Goal: Task Accomplishment & Management: Manage account settings

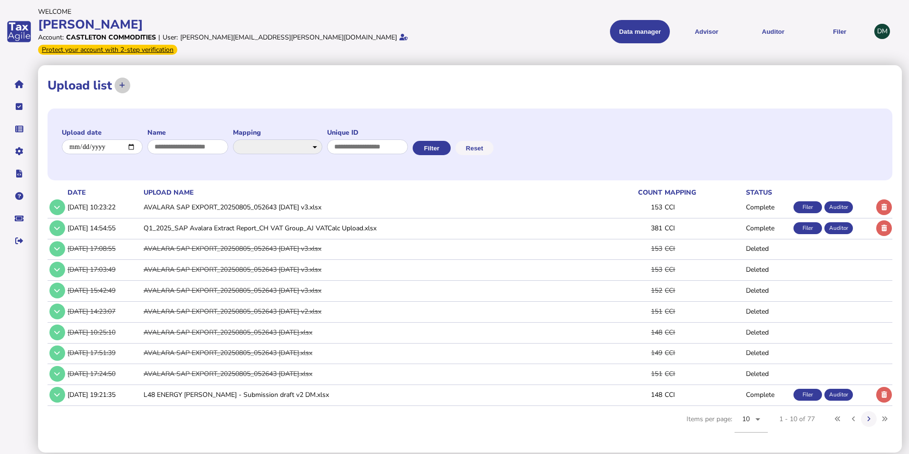
click at [123, 82] on icon at bounding box center [122, 85] width 6 height 6
select select "**********"
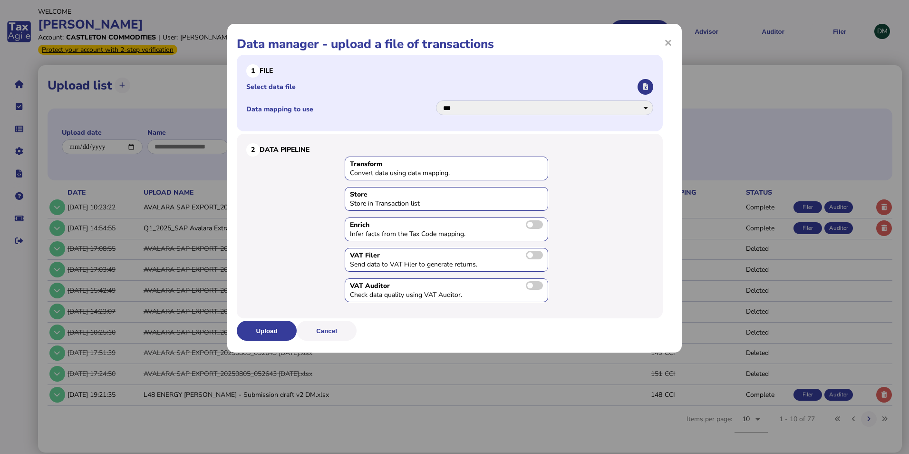
click at [644, 86] on icon "button" at bounding box center [645, 87] width 5 height 6
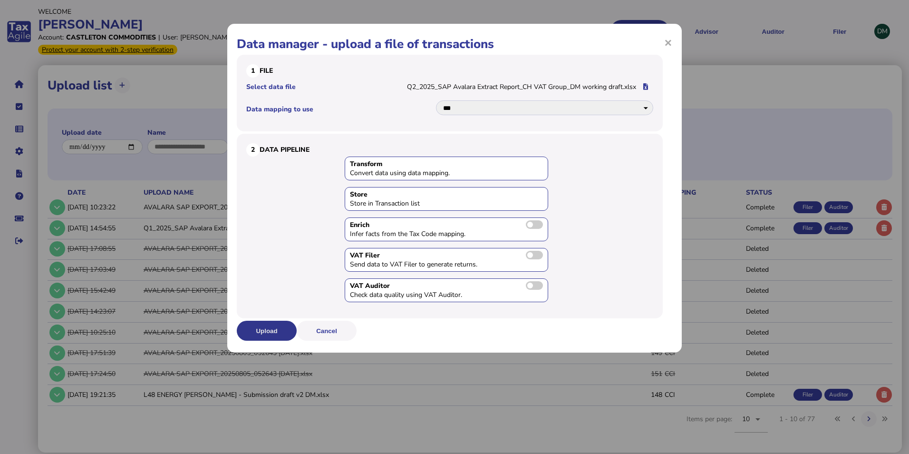
click at [280, 328] on button "Upload" at bounding box center [267, 331] width 60 height 20
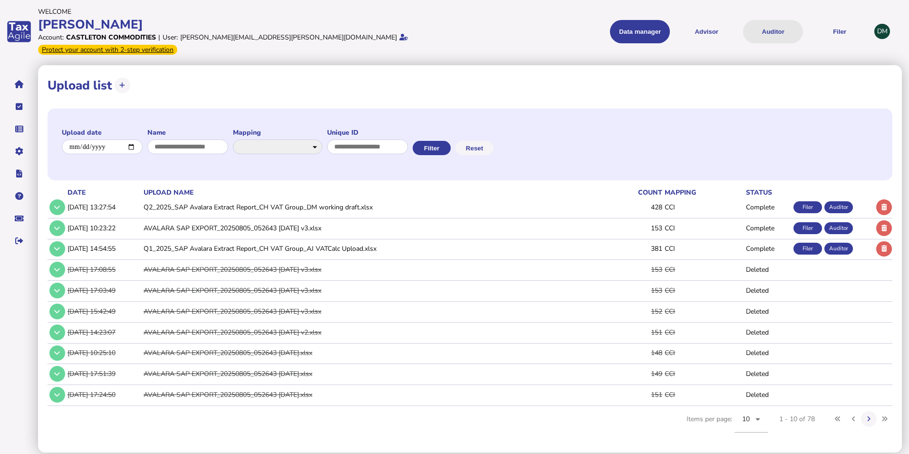
click at [761, 24] on button "Auditor" at bounding box center [773, 31] width 60 height 23
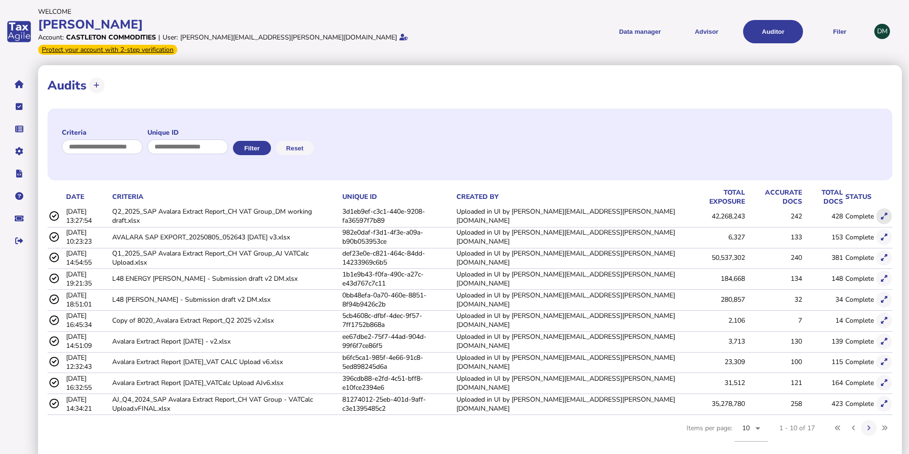
click at [882, 213] on icon at bounding box center [884, 216] width 6 height 6
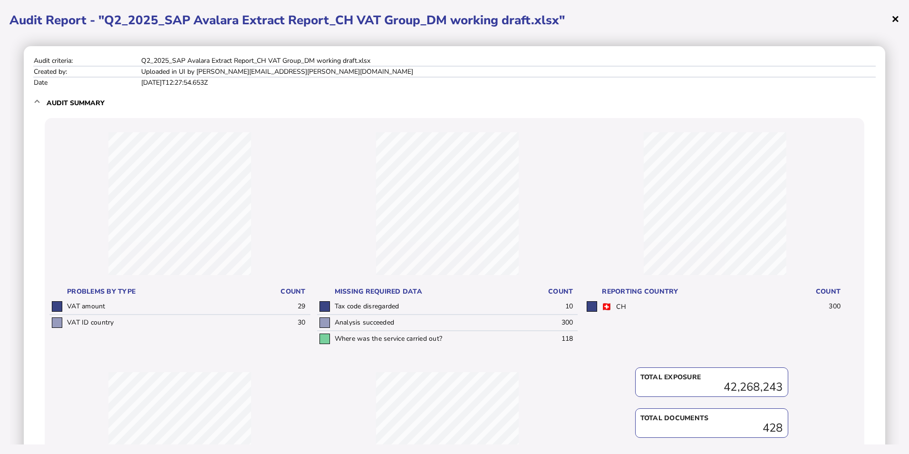
click at [893, 16] on span "×" at bounding box center [896, 19] width 8 height 18
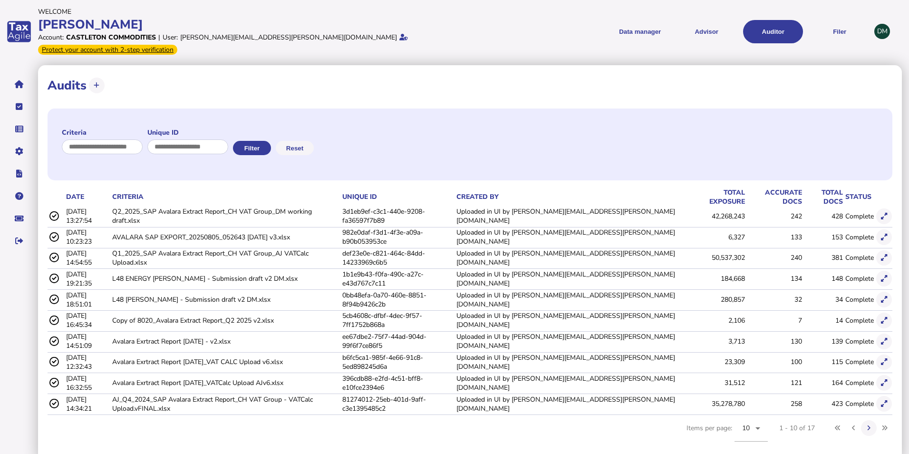
click at [883, 213] on icon at bounding box center [884, 216] width 6 height 6
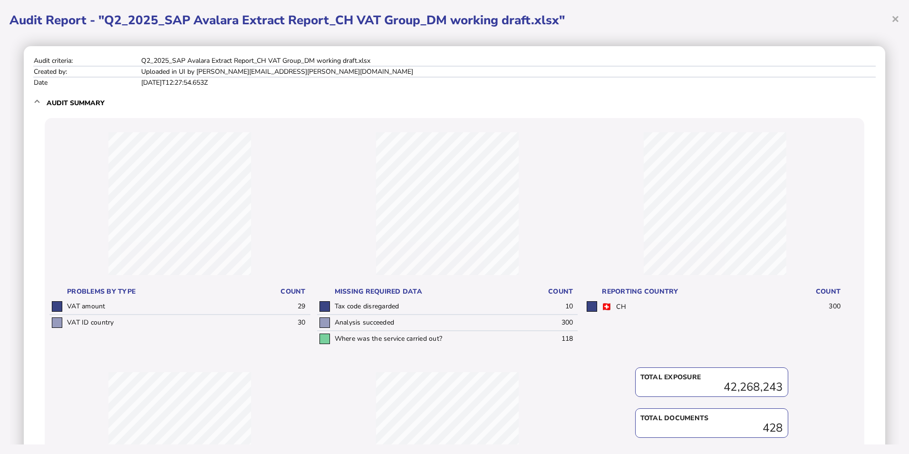
click at [888, 19] on h1 "Audit Report - "Q2_2025_SAP Avalara Extract Report_CH VAT Group_DM working draf…" at bounding box center [455, 20] width 890 height 17
click at [895, 19] on span "×" at bounding box center [896, 19] width 8 height 18
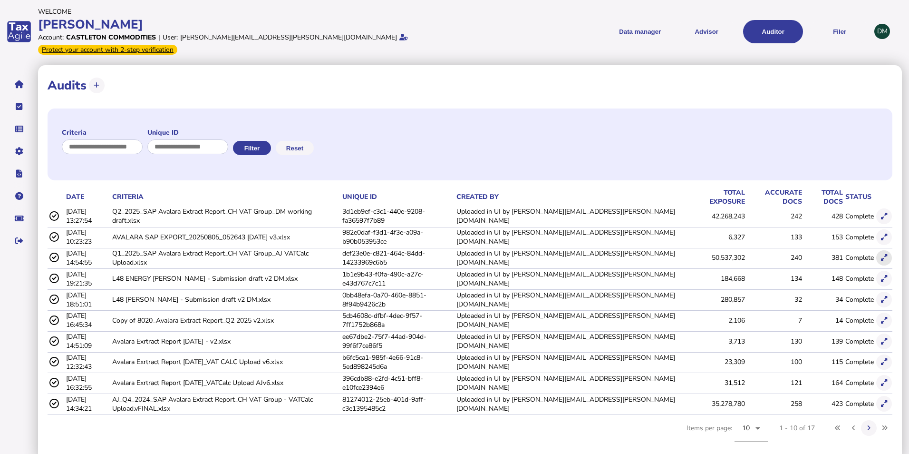
click at [885, 254] on icon at bounding box center [884, 257] width 6 height 6
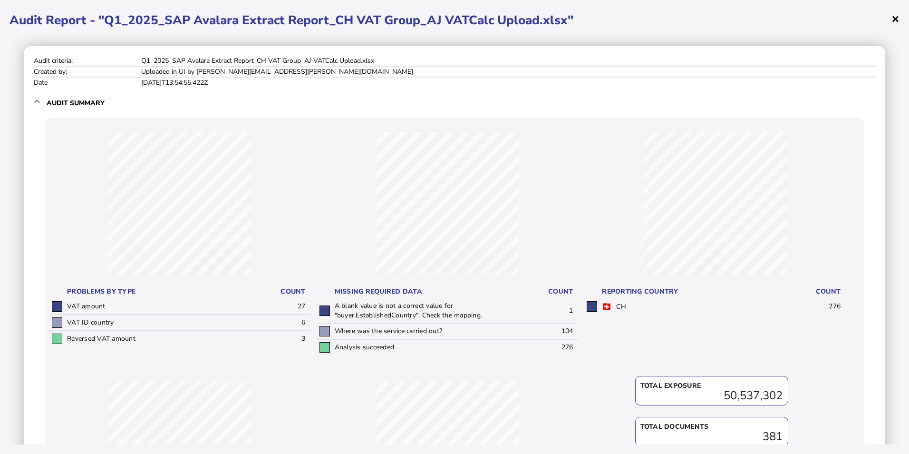
click at [895, 20] on span "×" at bounding box center [896, 19] width 8 height 18
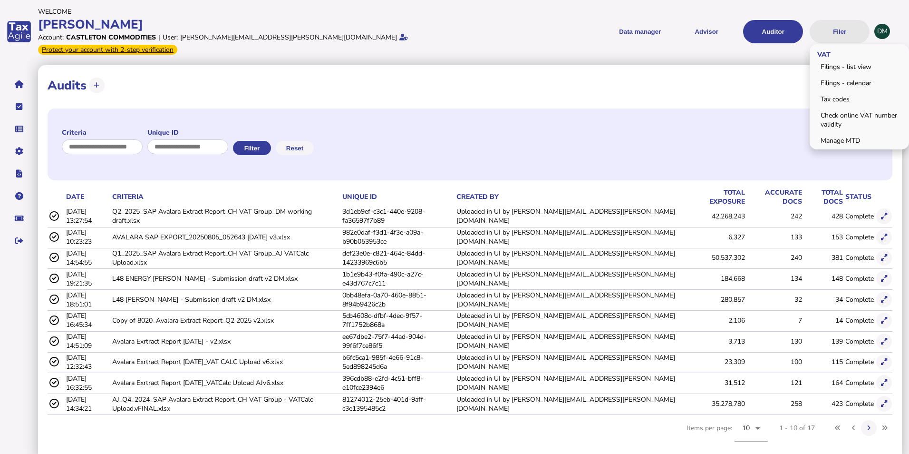
click at [852, 24] on button "Filer" at bounding box center [840, 31] width 60 height 23
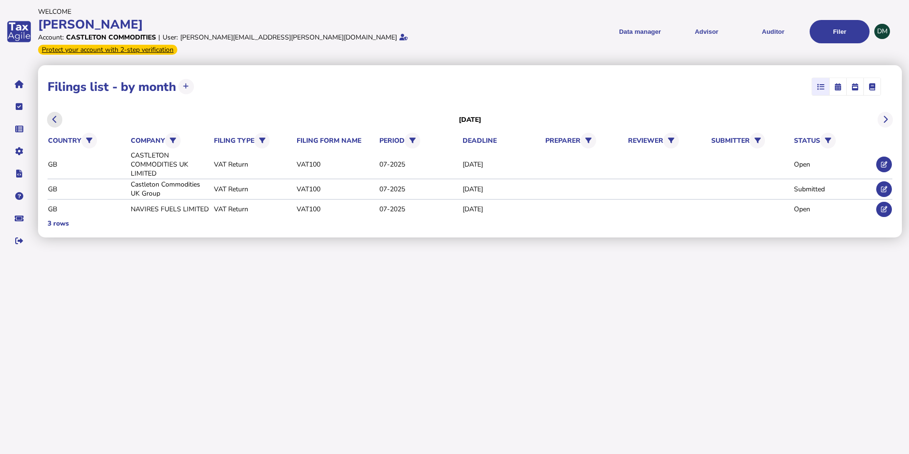
click at [57, 112] on button at bounding box center [55, 120] width 16 height 16
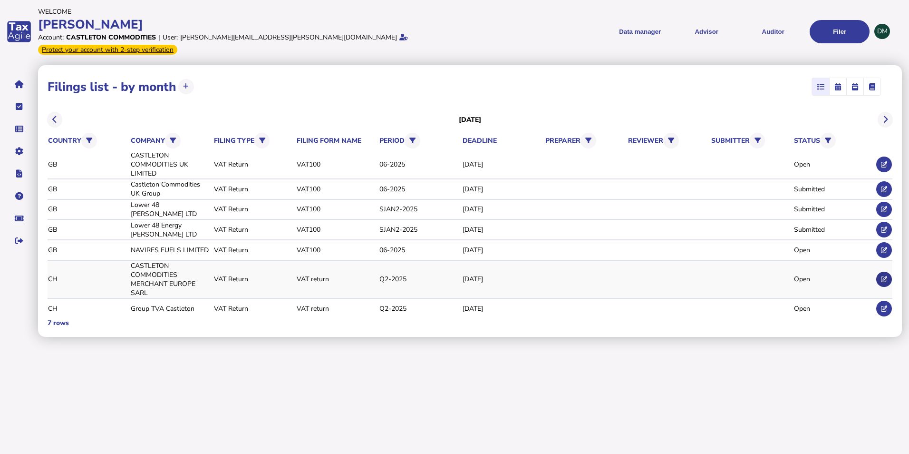
click at [885, 276] on icon at bounding box center [884, 279] width 6 height 6
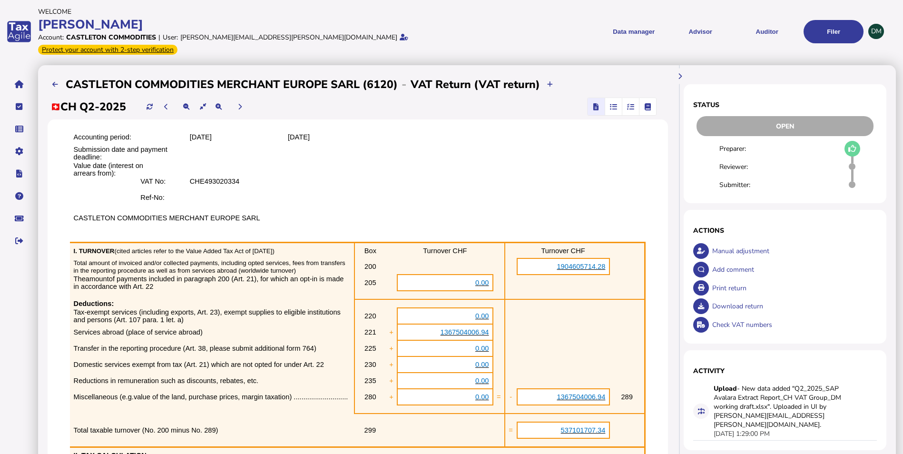
click at [614, 103] on span "button" at bounding box center [613, 106] width 16 height 17
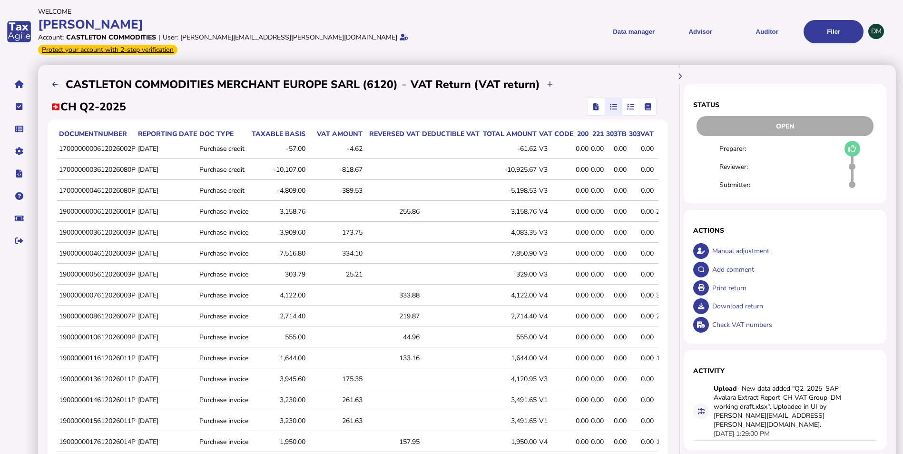
click at [625, 98] on span "button" at bounding box center [631, 106] width 16 height 17
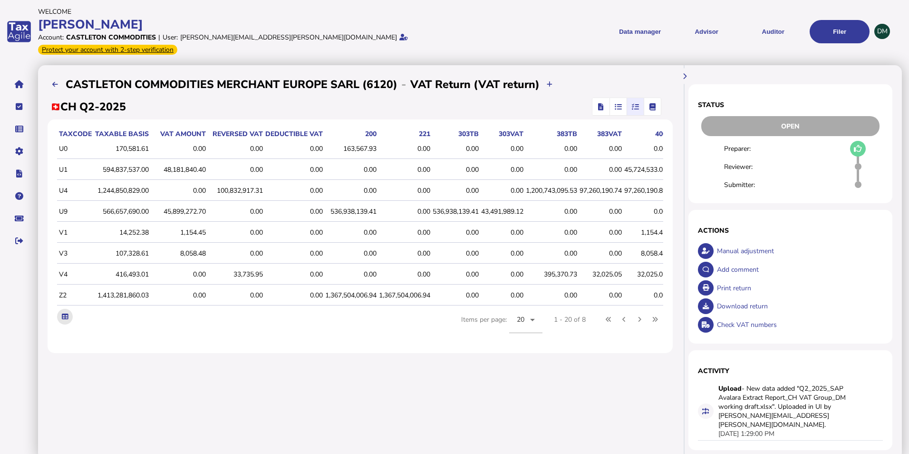
click at [67, 316] on button at bounding box center [65, 317] width 16 height 16
click at [620, 107] on icon "button" at bounding box center [618, 107] width 7 height 0
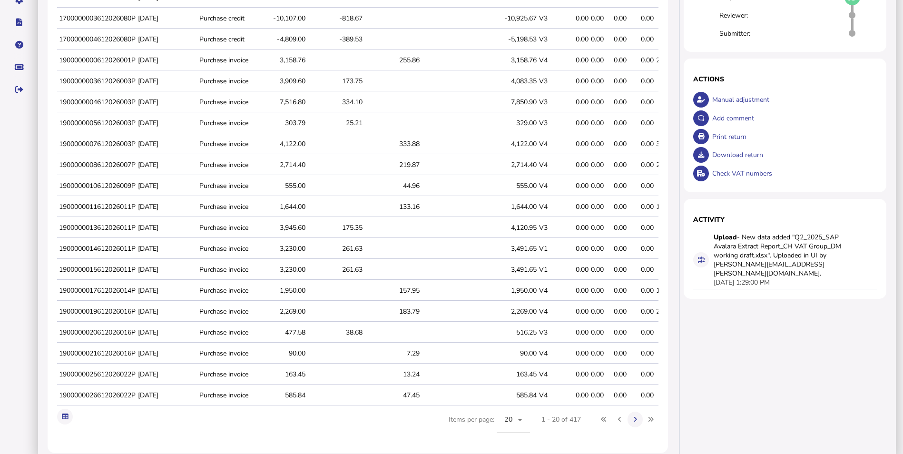
scroll to position [165, 0]
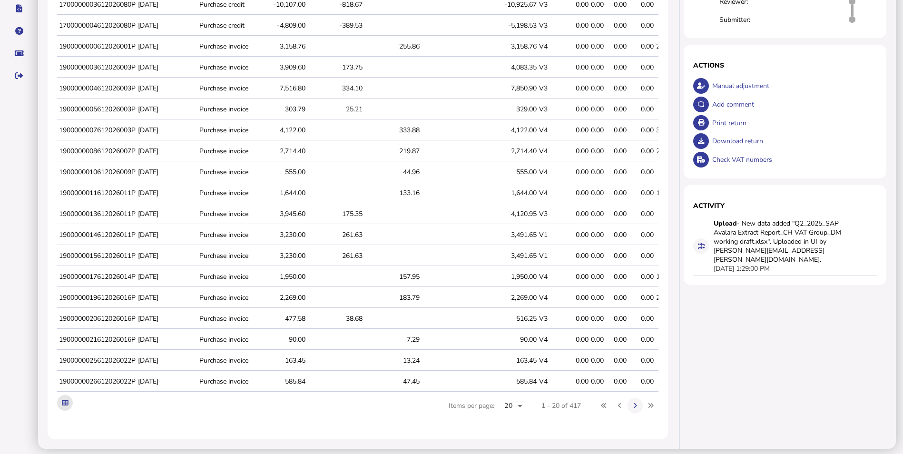
click at [63, 399] on icon at bounding box center [65, 402] width 6 height 6
drag, startPoint x: 751, startPoint y: 336, endPoint x: 759, endPoint y: 331, distance: 9.1
click at [751, 335] on div "Status Open Preparer: Reviewer: Submitter: × Comment OK Cancel × Loading detail…" at bounding box center [788, 174] width 214 height 548
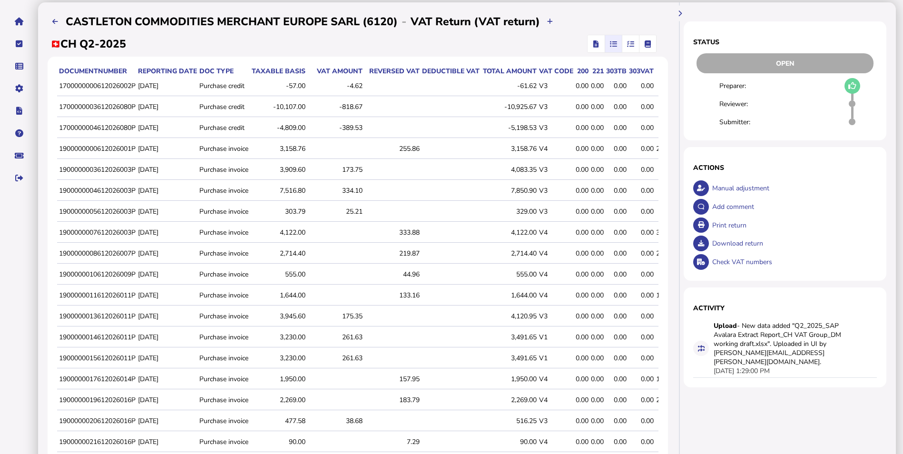
scroll to position [0, 0]
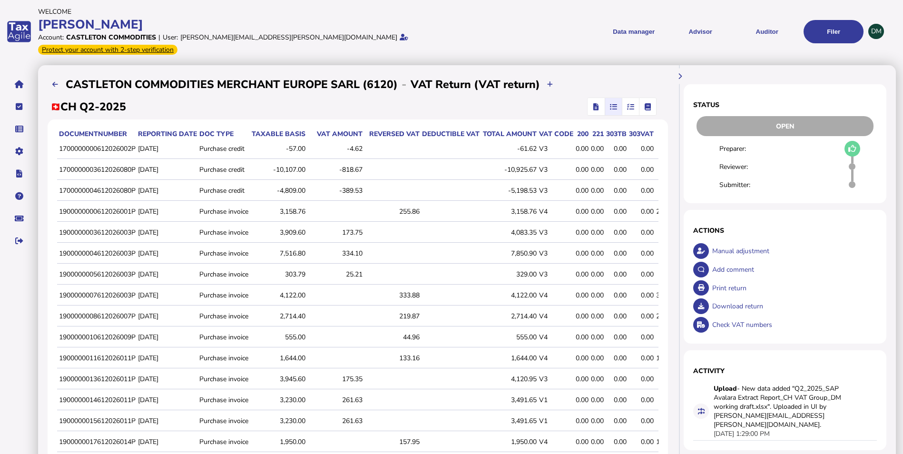
click at [611, 107] on icon "button" at bounding box center [613, 107] width 7 height 0
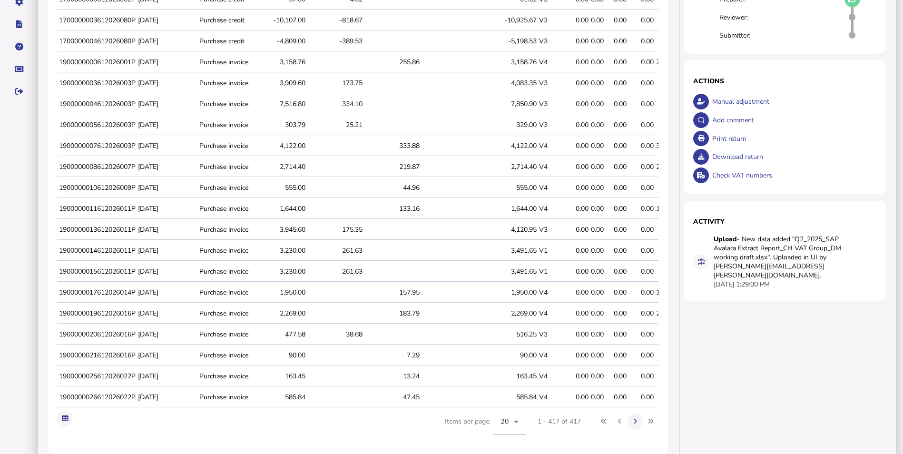
scroll to position [165, 0]
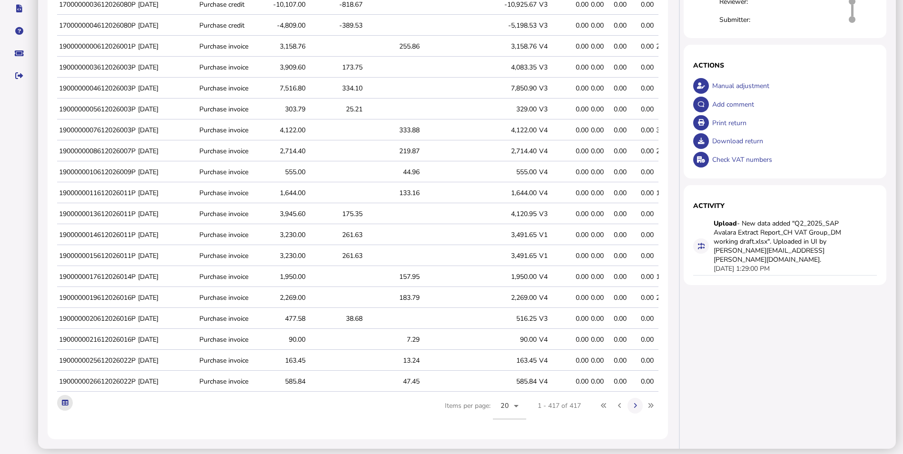
click at [62, 399] on icon at bounding box center [65, 402] width 6 height 6
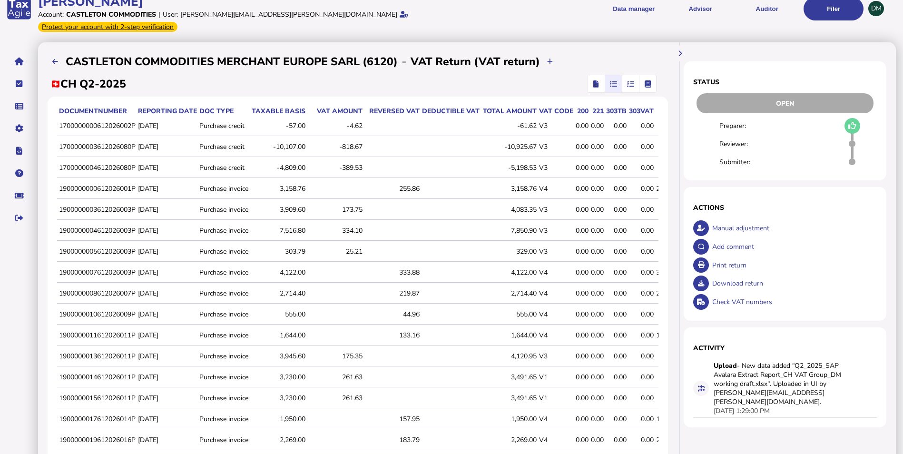
scroll to position [0, 0]
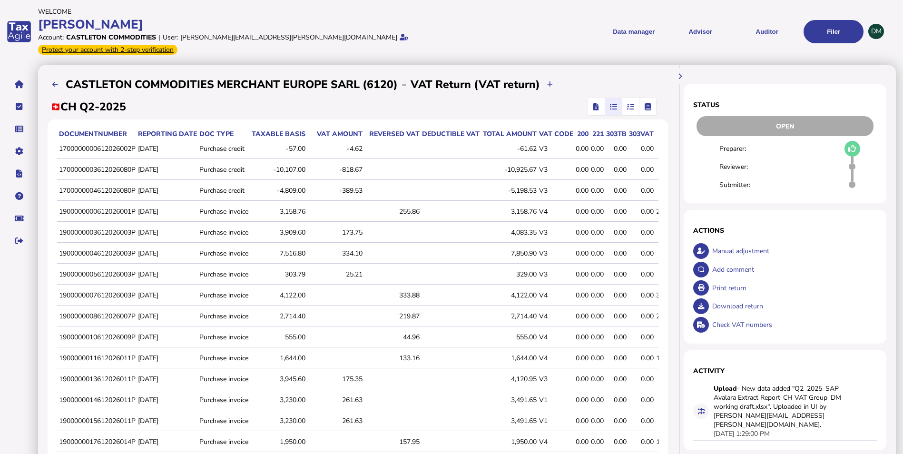
click at [530, 35] on menu "Data manager VAT Transaction list Upload list Advisor VAT Advisor for VAT Check…" at bounding box center [658, 31] width 410 height 23
click at [597, 107] on icon "button" at bounding box center [595, 107] width 5 height 0
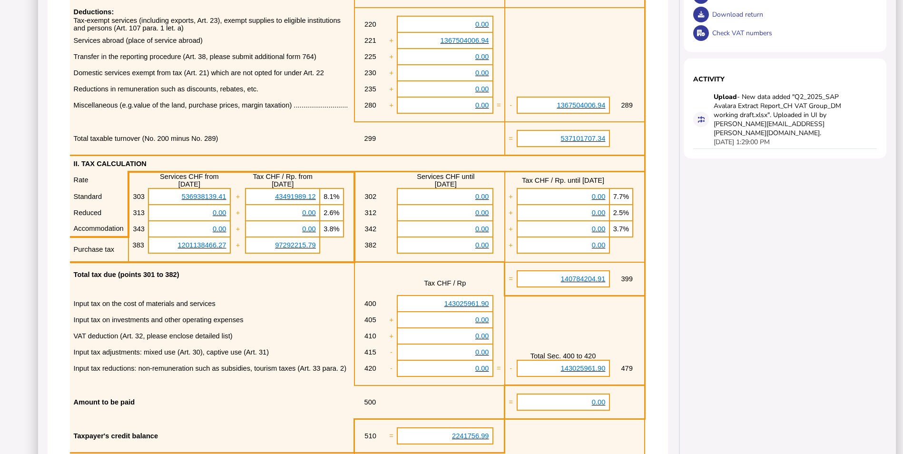
scroll to position [420, 0]
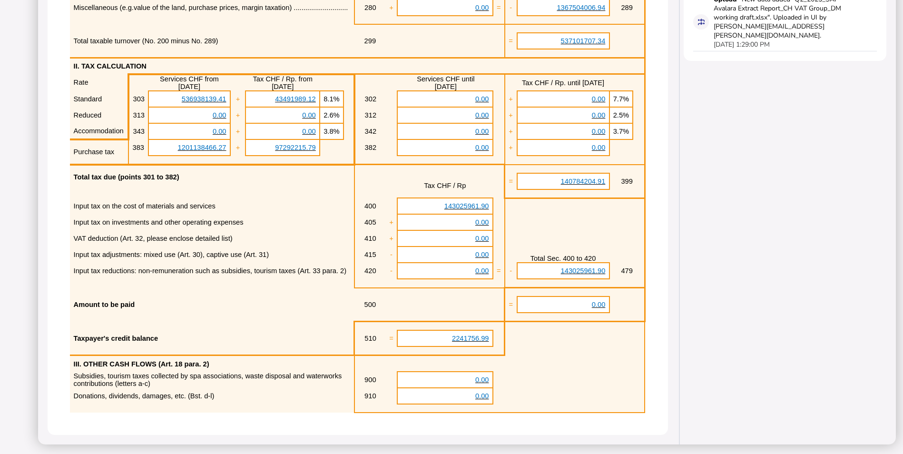
drag, startPoint x: 450, startPoint y: 342, endPoint x: 465, endPoint y: 314, distance: 31.9
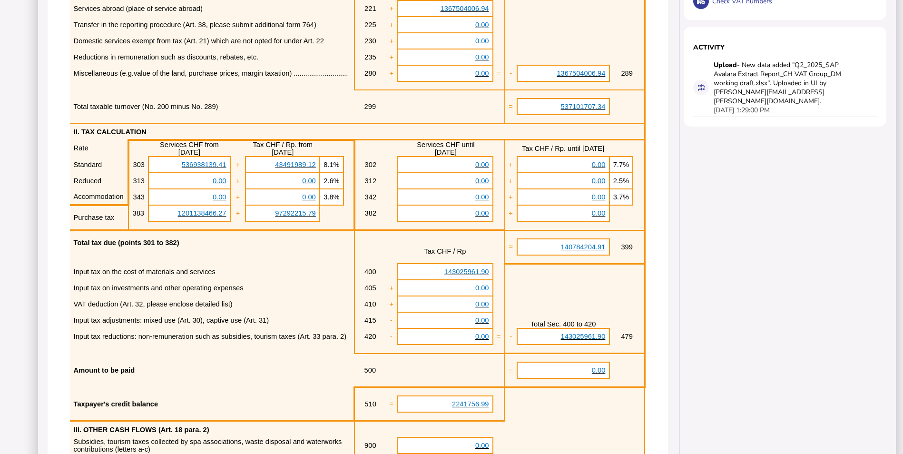
scroll to position [0, 0]
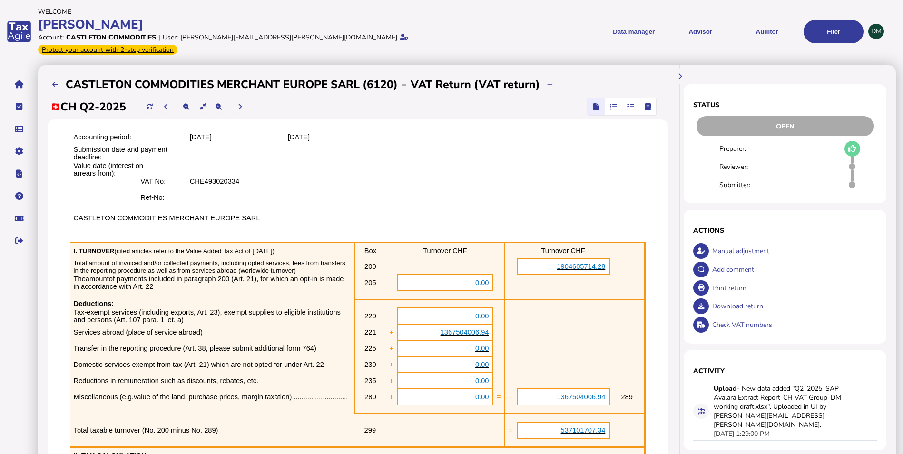
click at [632, 107] on icon "button" at bounding box center [630, 107] width 7 height 0
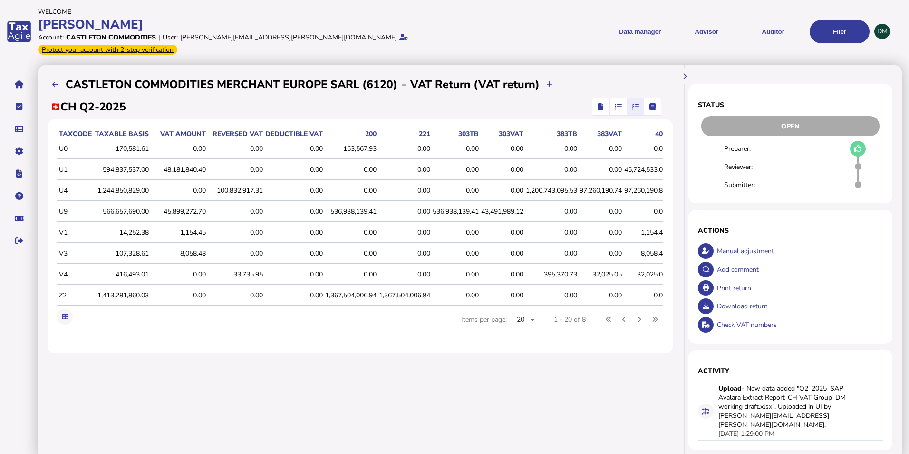
click at [618, 107] on icon "button" at bounding box center [618, 107] width 7 height 0
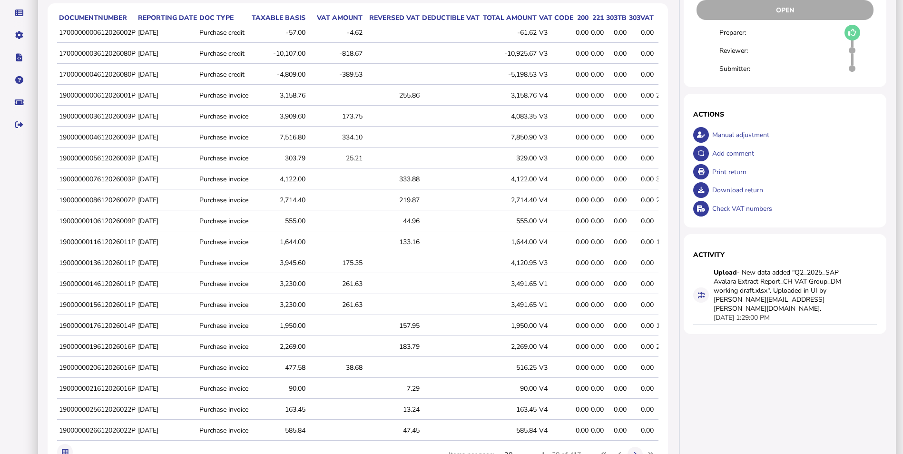
scroll to position [165, 0]
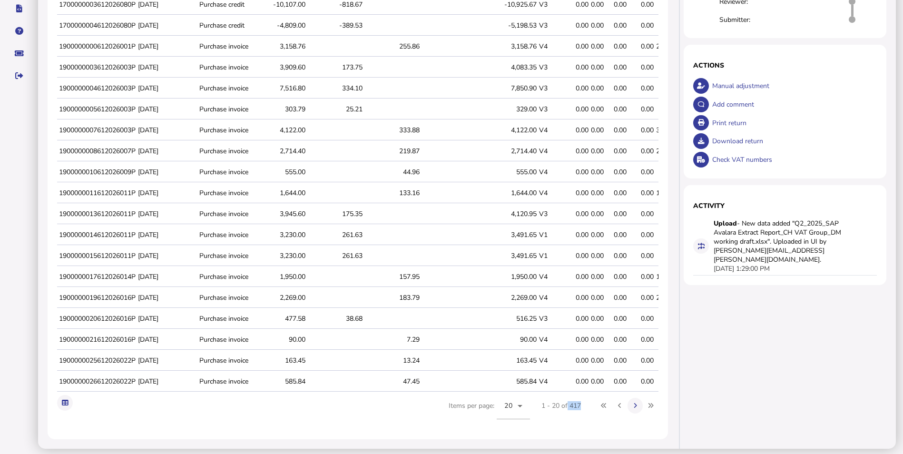
drag, startPoint x: 581, startPoint y: 401, endPoint x: 568, endPoint y: 401, distance: 12.8
click at [568, 401] on div "1 - 20 of 417" at bounding box center [560, 405] width 39 height 9
drag, startPoint x: 568, startPoint y: 401, endPoint x: 574, endPoint y: 401, distance: 5.7
click at [573, 401] on div "1 - 20 of 417" at bounding box center [560, 405] width 39 height 9
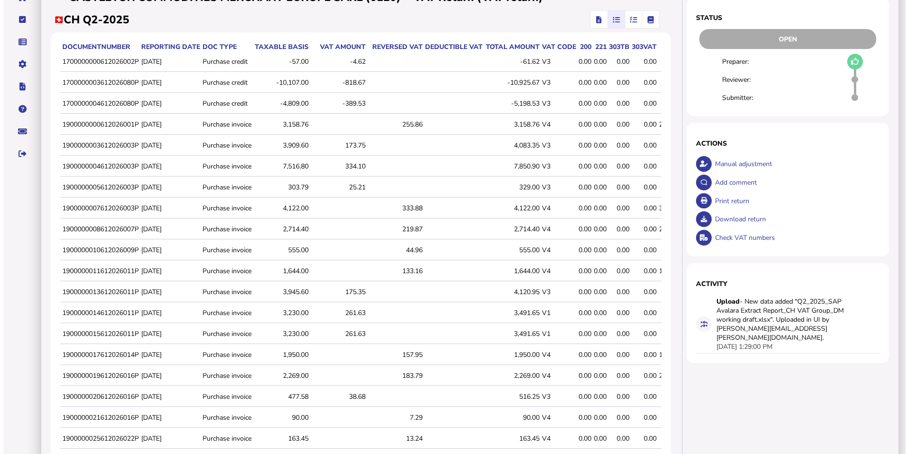
scroll to position [0, 0]
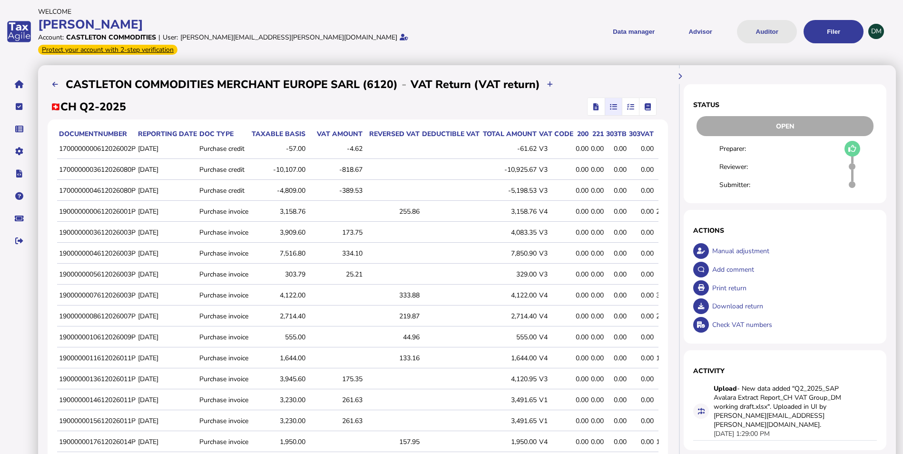
click at [759, 23] on button "Auditor" at bounding box center [767, 31] width 60 height 23
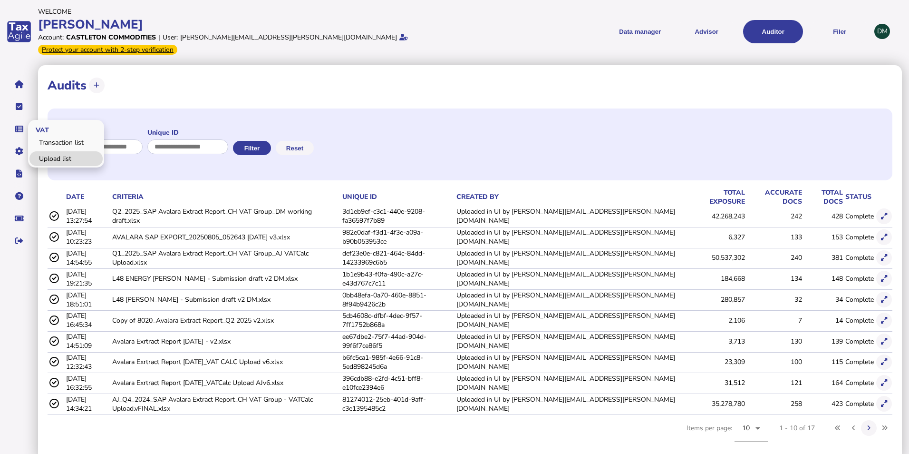
click at [51, 151] on link "Upload list" at bounding box center [65, 158] width 73 height 15
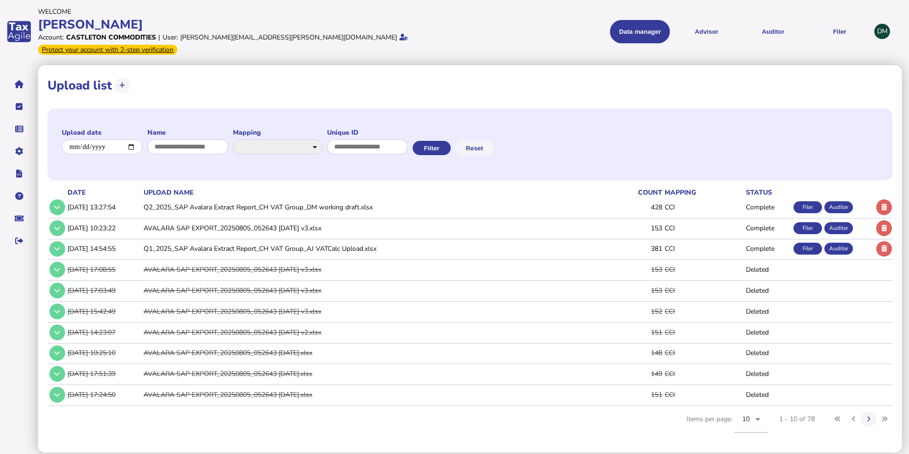
click at [886, 204] on icon at bounding box center [885, 207] width 6 height 6
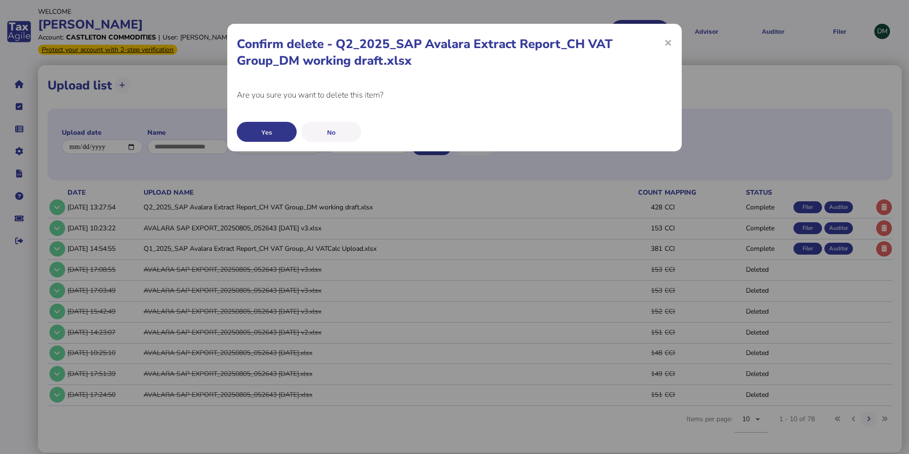
click at [276, 132] on button "Yes" at bounding box center [267, 132] width 60 height 20
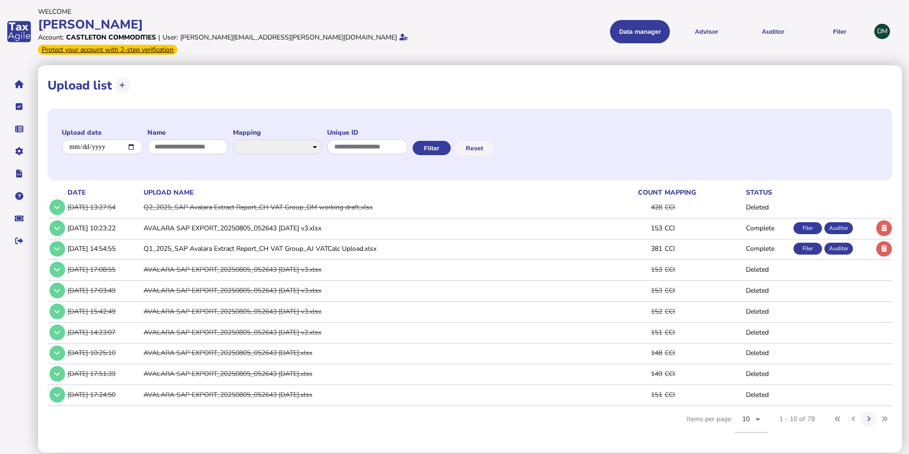
drag, startPoint x: 741, startPoint y: 79, endPoint x: 740, endPoint y: 73, distance: 6.3
click at [743, 78] on div "**********" at bounding box center [470, 85] width 845 height 21
click at [44, 151] on link "Upload list" at bounding box center [65, 158] width 73 height 15
click at [122, 82] on icon at bounding box center [122, 85] width 6 height 6
select select "**********"
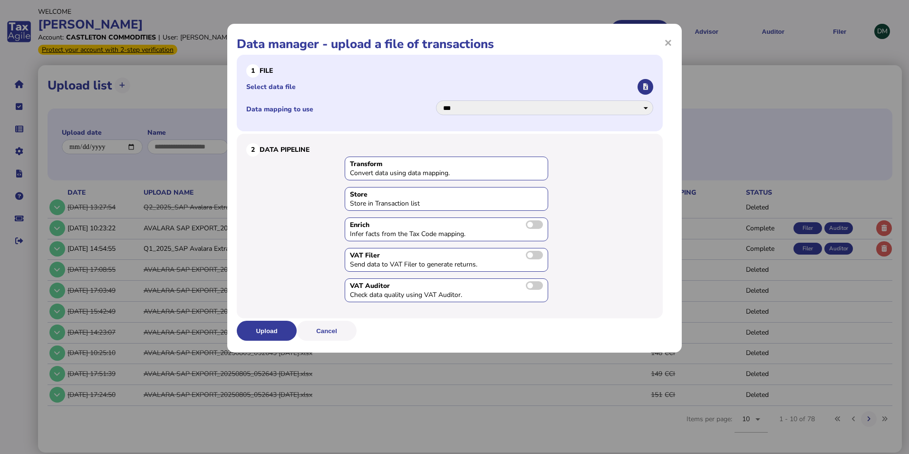
click at [647, 85] on icon "button" at bounding box center [645, 87] width 5 height 6
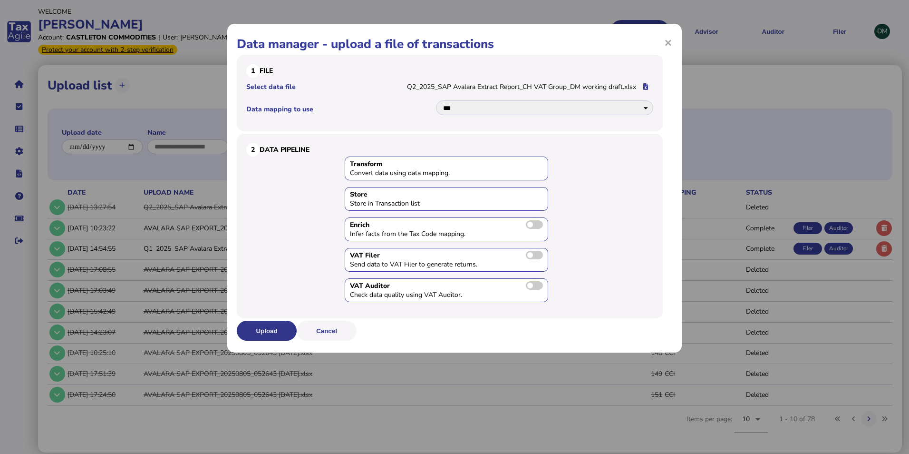
click at [264, 331] on button "Upload" at bounding box center [267, 331] width 60 height 20
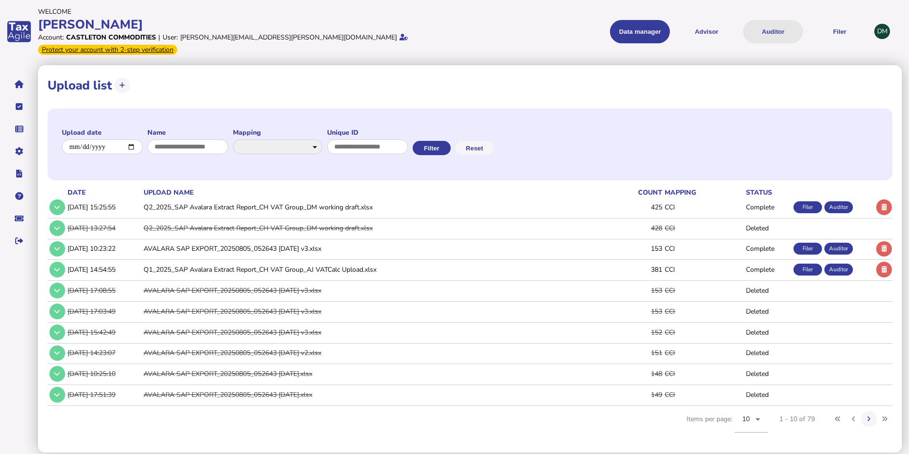
click at [774, 24] on button "Auditor" at bounding box center [773, 31] width 60 height 23
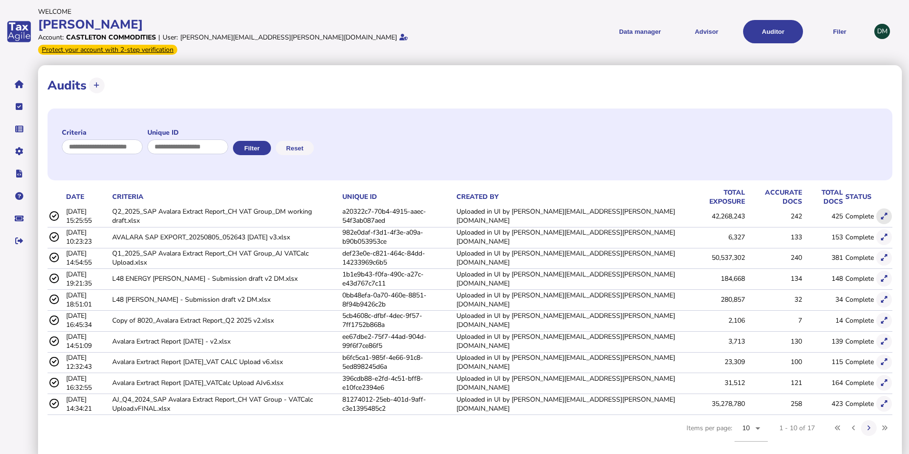
click at [886, 213] on icon at bounding box center [884, 216] width 6 height 6
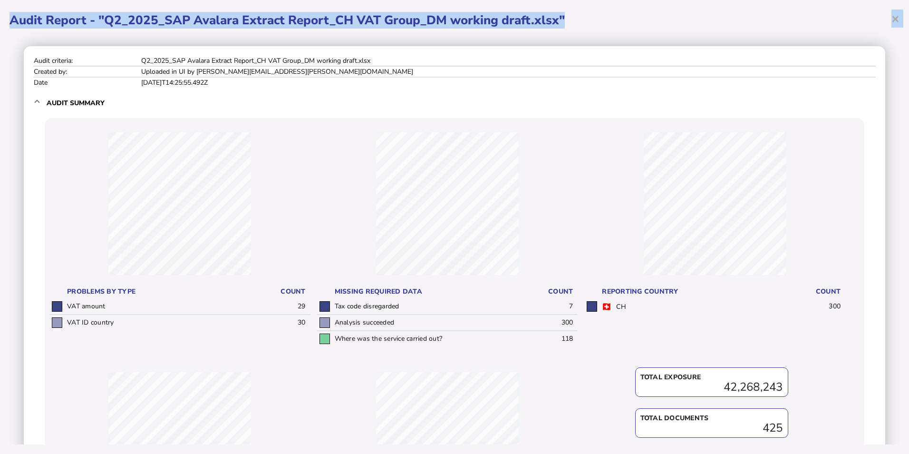
click at [891, 18] on div "× Audit Report - "Q2_2025_SAP Avalara Extract Report_CH VAT Group_DM working dr…" at bounding box center [455, 20] width 890 height 21
click at [854, 28] on h1 "Audit Report - "Q2_2025_SAP Avalara Extract Report_CH VAT Group_DM working draf…" at bounding box center [455, 20] width 890 height 17
click at [895, 16] on span "×" at bounding box center [896, 19] width 8 height 18
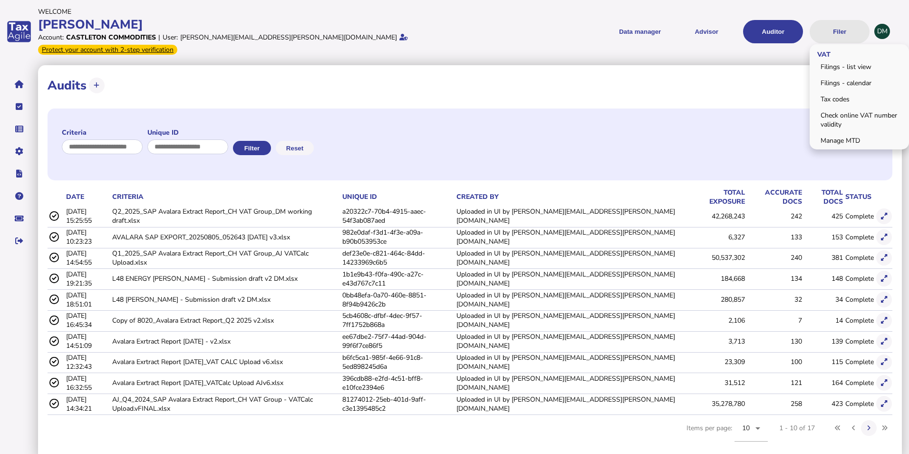
click at [833, 34] on button "Filer" at bounding box center [840, 31] width 60 height 23
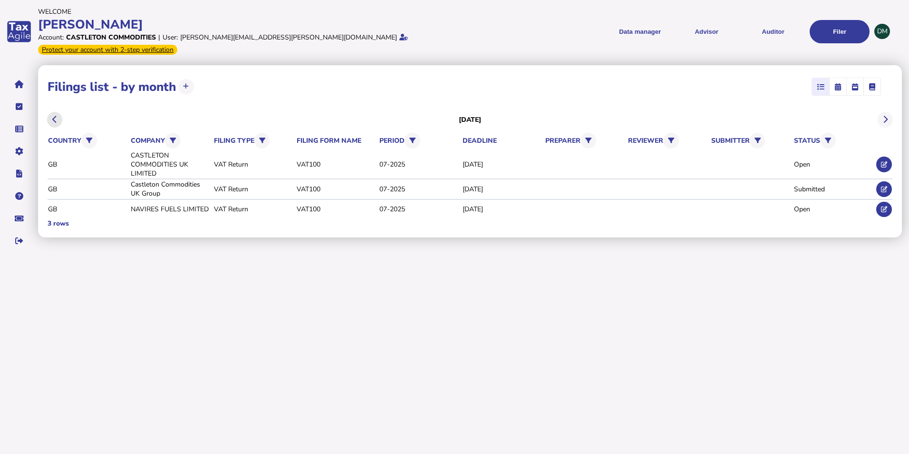
click at [50, 112] on button at bounding box center [55, 120] width 16 height 16
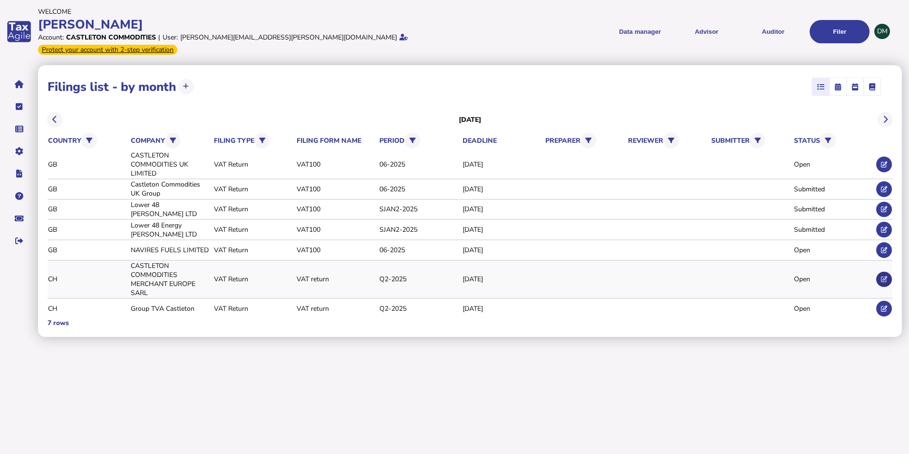
click at [885, 276] on icon at bounding box center [884, 279] width 6 height 6
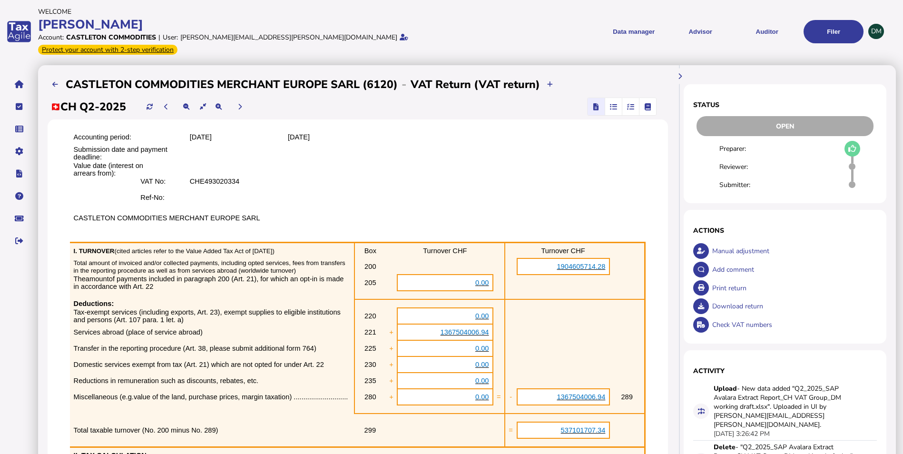
click at [610, 98] on span "button" at bounding box center [613, 106] width 16 height 17
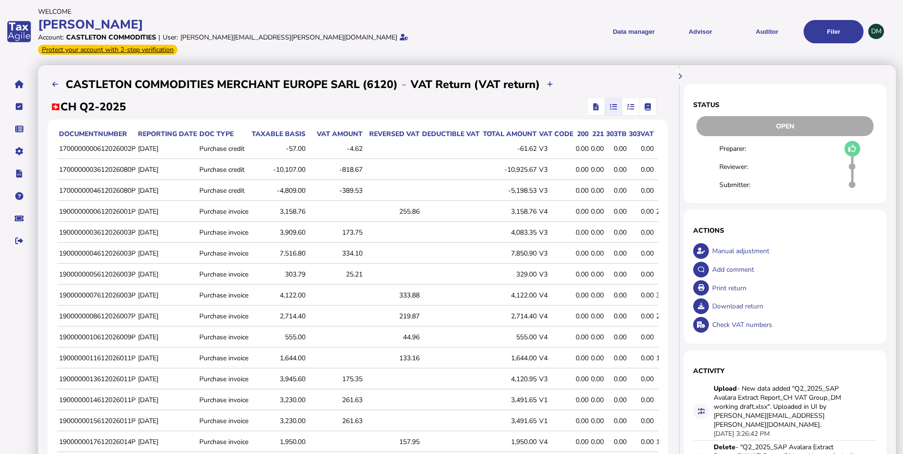
click at [630, 107] on icon "button" at bounding box center [630, 107] width 7 height 0
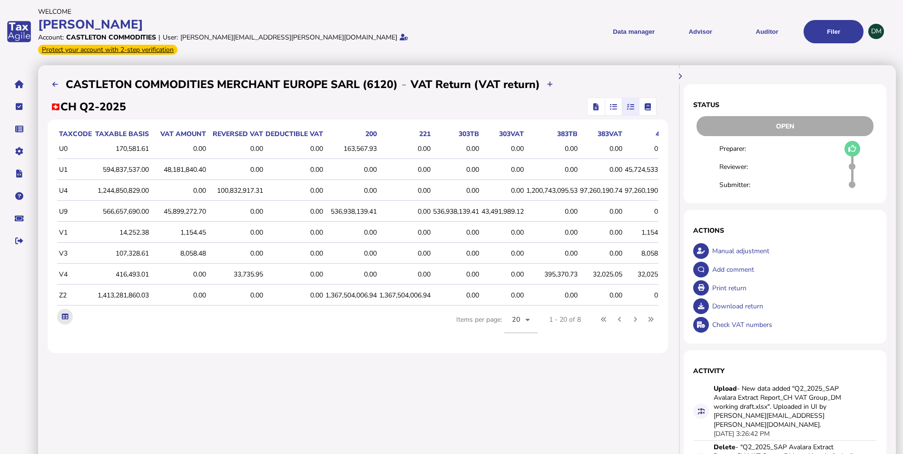
click at [67, 313] on icon at bounding box center [65, 316] width 6 height 6
click at [566, 383] on div "**********" at bounding box center [357, 311] width 639 height 493
click at [19, 119] on button "navigate application pages" at bounding box center [19, 129] width 20 height 20
click at [44, 151] on link "Upload list" at bounding box center [65, 158] width 73 height 15
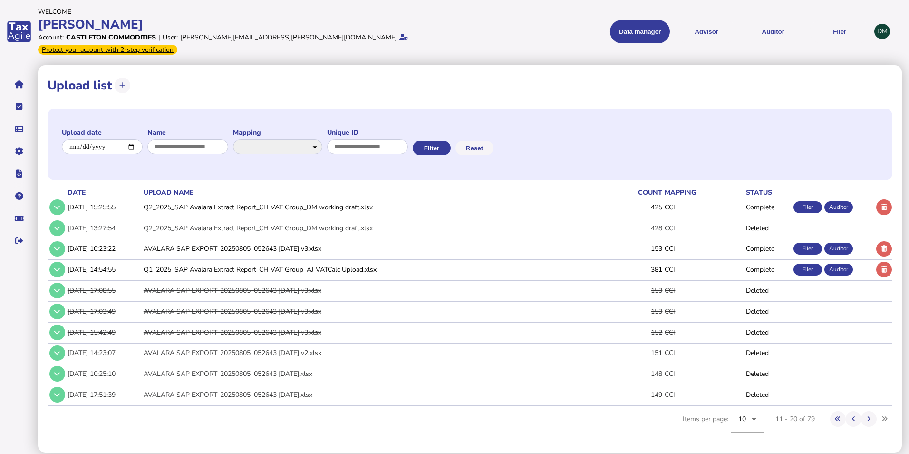
click at [884, 204] on icon at bounding box center [885, 207] width 6 height 6
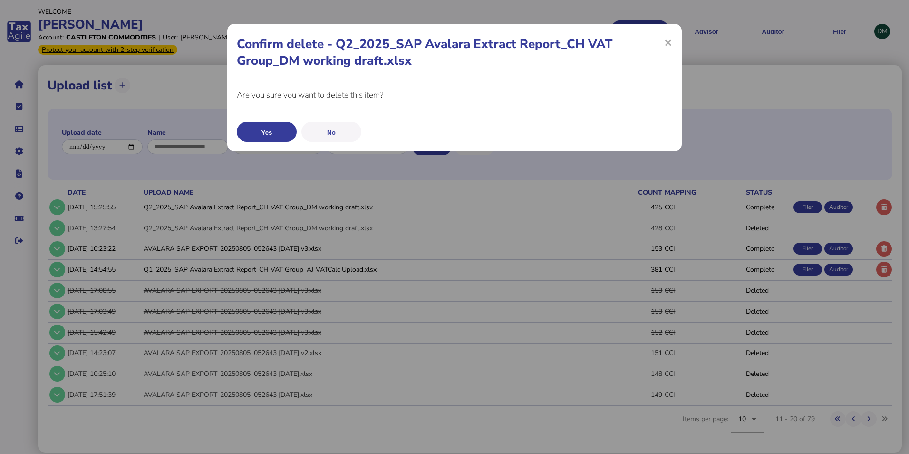
drag, startPoint x: 275, startPoint y: 131, endPoint x: 271, endPoint y: 137, distance: 7.1
click at [278, 130] on button "Yes" at bounding box center [267, 132] width 60 height 20
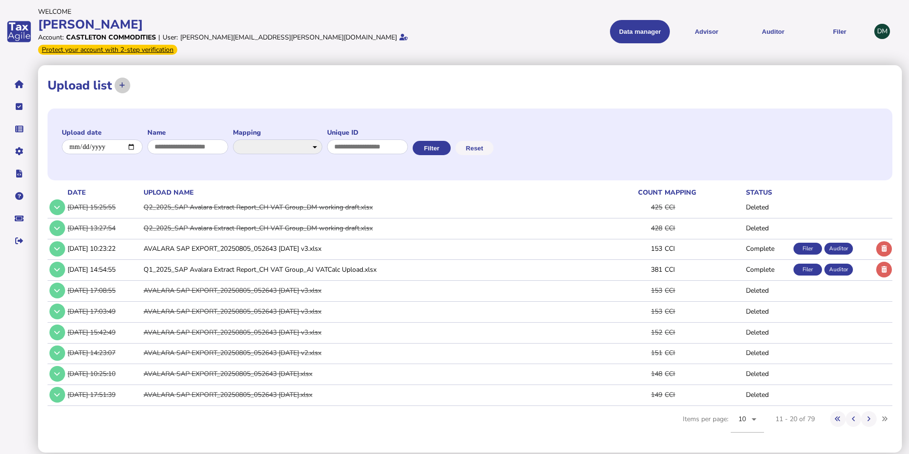
click at [123, 82] on icon at bounding box center [122, 85] width 6 height 6
select select "**********"
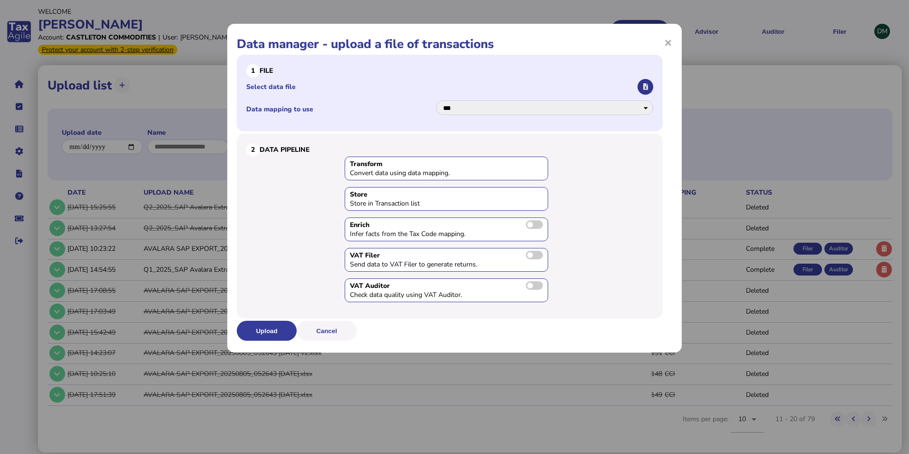
click at [642, 85] on button "button" at bounding box center [646, 87] width 16 height 16
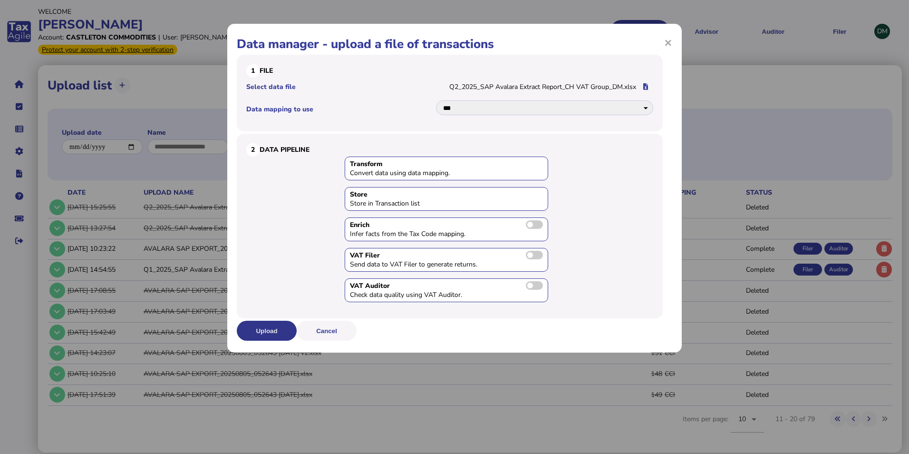
click at [264, 331] on button "Upload" at bounding box center [267, 331] width 60 height 20
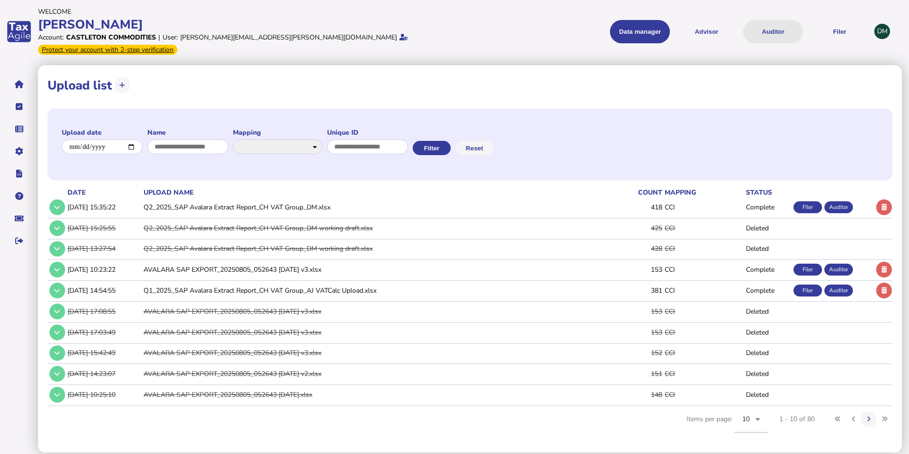
click at [784, 23] on button "Auditor" at bounding box center [773, 31] width 60 height 23
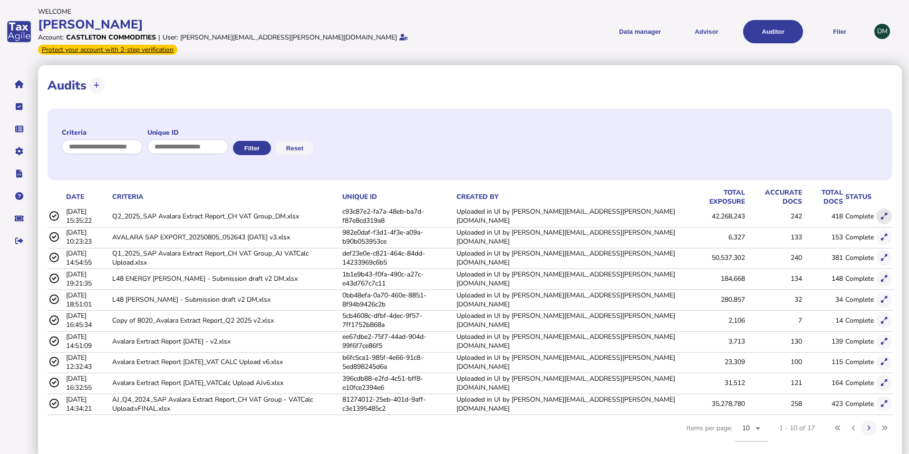
click at [887, 208] on button at bounding box center [884, 216] width 16 height 16
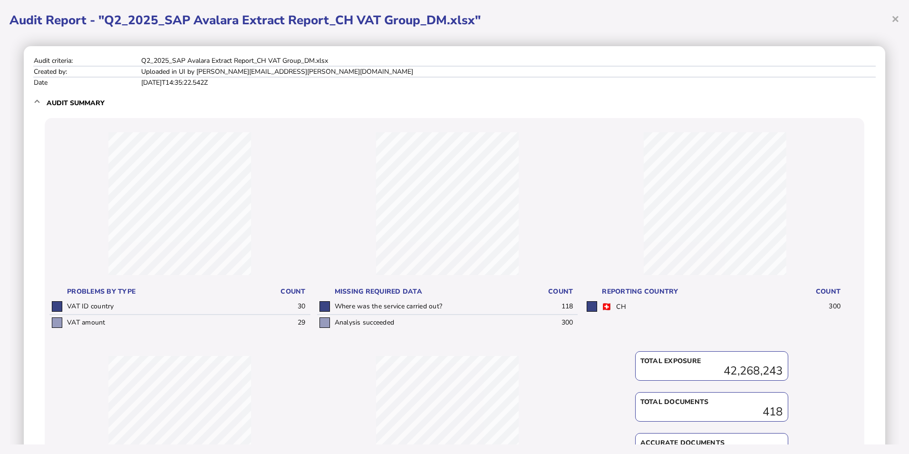
click at [894, 22] on span "×" at bounding box center [896, 19] width 8 height 18
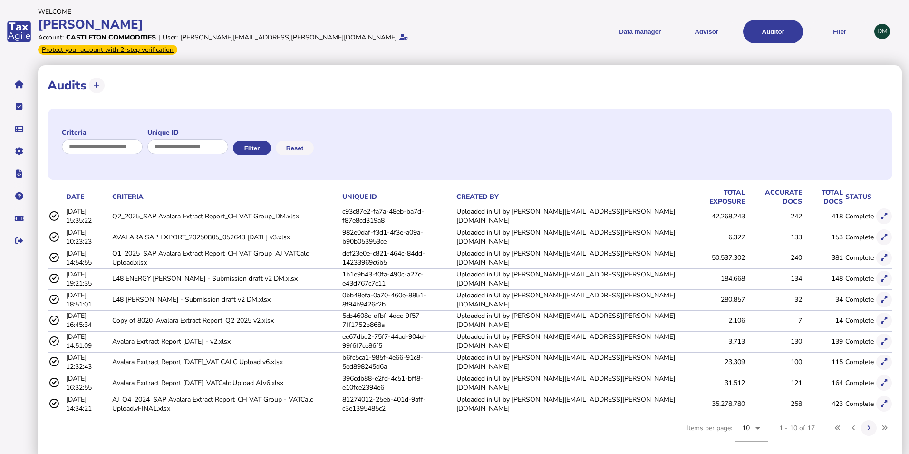
click at [551, 120] on div "Criteria Unique ID Filter Reset" at bounding box center [470, 144] width 845 height 72
click at [564, 114] on div "Criteria Unique ID Filter Reset" at bounding box center [470, 144] width 845 height 72
click at [590, 108] on div "Criteria Unique ID Filter Reset" at bounding box center [470, 144] width 845 height 72
click at [604, 121] on div "Criteria Unique ID Filter Reset" at bounding box center [470, 144] width 845 height 72
click at [600, 117] on div "Criteria Unique ID Filter Reset" at bounding box center [470, 144] width 845 height 72
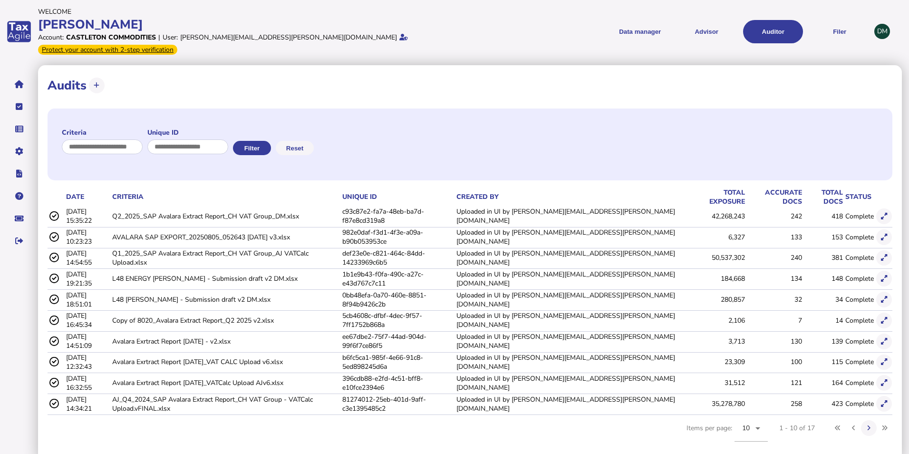
click at [589, 112] on div "Criteria Unique ID Filter Reset" at bounding box center [470, 144] width 845 height 72
click at [642, 130] on div "Criteria Unique ID Filter Reset" at bounding box center [470, 144] width 845 height 72
click at [617, 126] on div "Criteria Unique ID Filter Reset" at bounding box center [470, 144] width 845 height 72
click at [631, 128] on div "Criteria Unique ID Filter Reset" at bounding box center [470, 144] width 845 height 72
click at [631, 130] on div "Criteria Unique ID Filter Reset" at bounding box center [470, 144] width 845 height 72
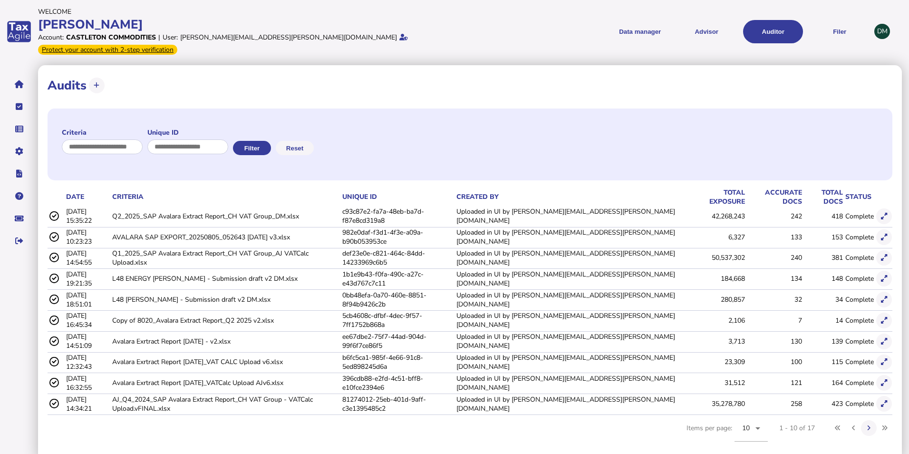
click at [631, 130] on div "Criteria Unique ID Filter Reset" at bounding box center [470, 144] width 845 height 72
click at [615, 126] on div "Criteria Unique ID Filter Reset" at bounding box center [470, 144] width 845 height 72
click at [629, 127] on div "Criteria Unique ID Filter Reset" at bounding box center [470, 144] width 845 height 72
click at [631, 124] on div "Criteria Unique ID Filter Reset" at bounding box center [470, 144] width 845 height 72
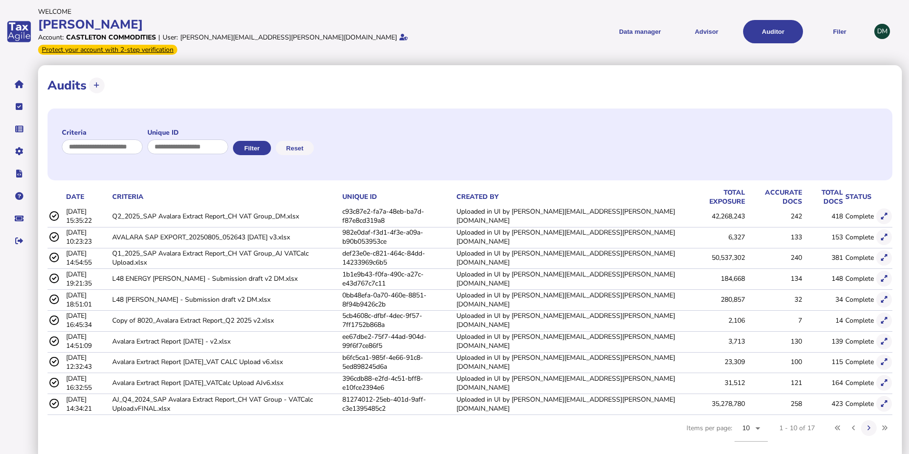
click at [644, 114] on div "Criteria Unique ID Filter Reset" at bounding box center [470, 144] width 845 height 72
drag, startPoint x: 624, startPoint y: 140, endPoint x: 624, endPoint y: 112, distance: 28.1
click at [624, 139] on div "Criteria Unique ID Filter Reset" at bounding box center [470, 144] width 845 height 72
click at [631, 108] on div "Criteria Unique ID Filter Reset" at bounding box center [470, 144] width 845 height 72
click at [623, 124] on div "Criteria Unique ID Filter Reset" at bounding box center [470, 144] width 845 height 72
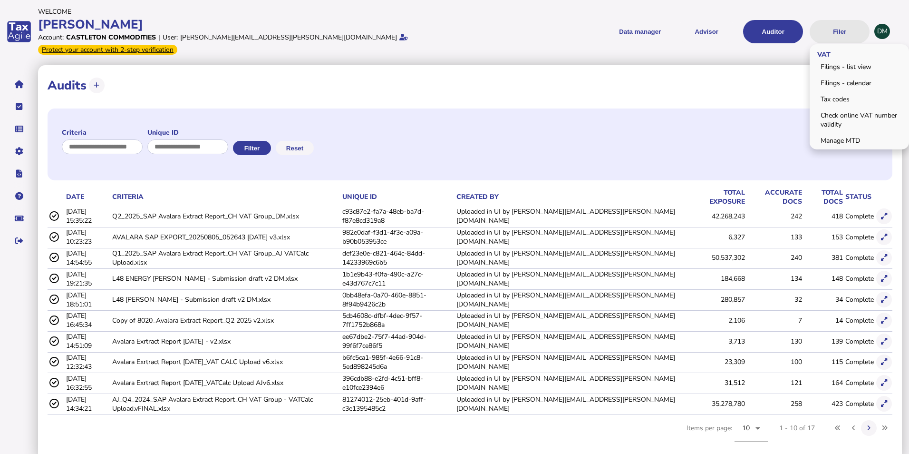
click at [840, 20] on button "Filer" at bounding box center [840, 31] width 60 height 23
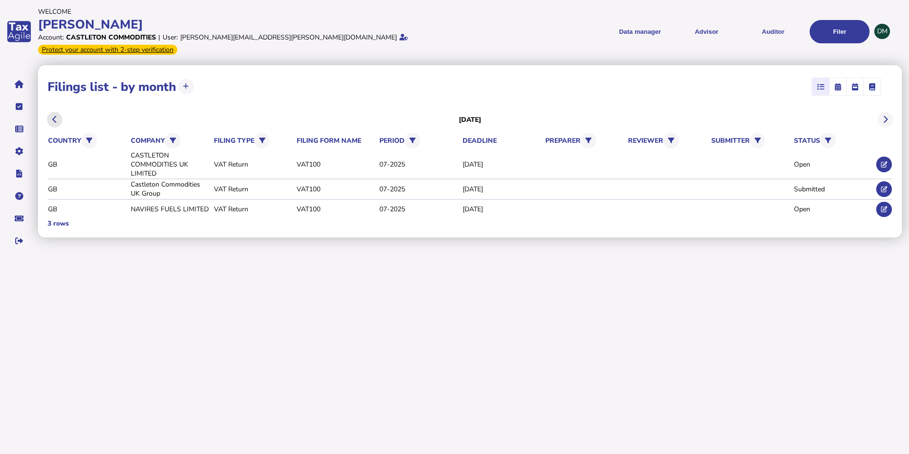
click at [61, 112] on button at bounding box center [55, 120] width 16 height 16
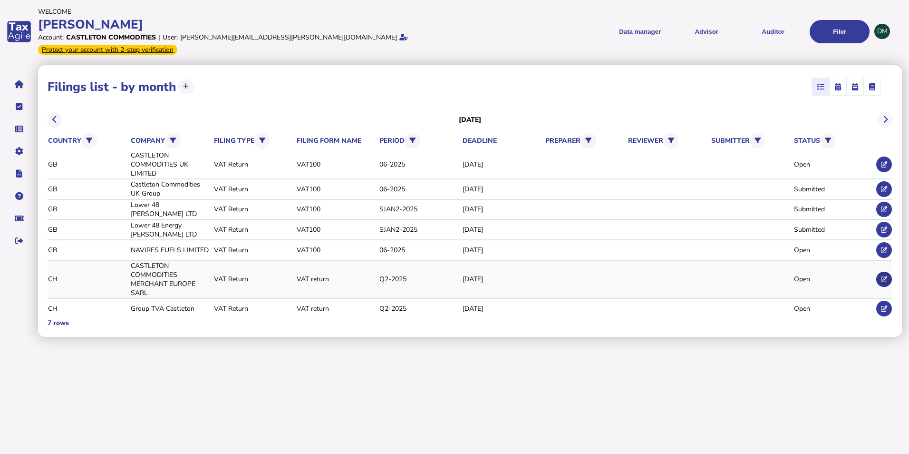
click at [883, 276] on icon at bounding box center [884, 279] width 6 height 6
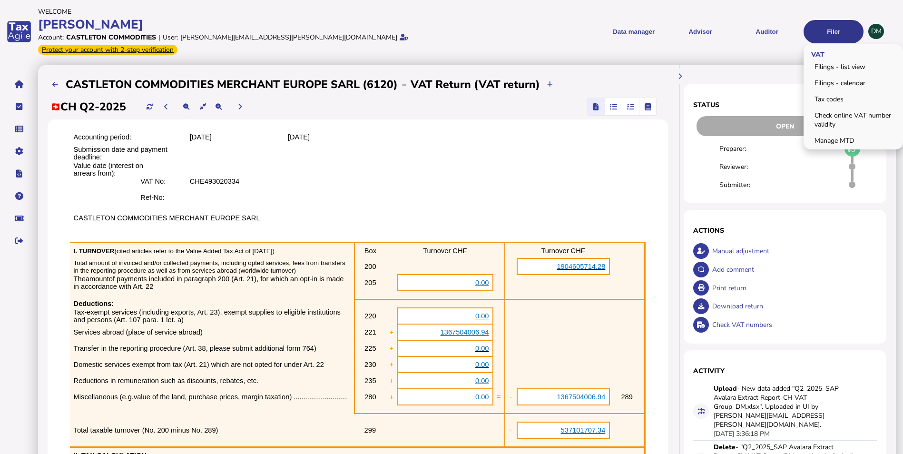
click at [816, 27] on button "Filer" at bounding box center [833, 31] width 60 height 23
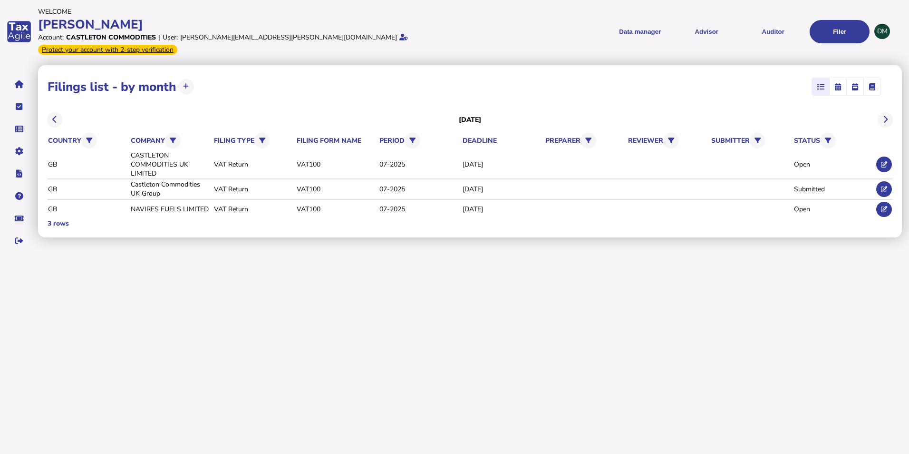
click at [49, 108] on div "[DATE]" at bounding box center [470, 119] width 845 height 22
click at [55, 119] on icon at bounding box center [54, 119] width 5 height 0
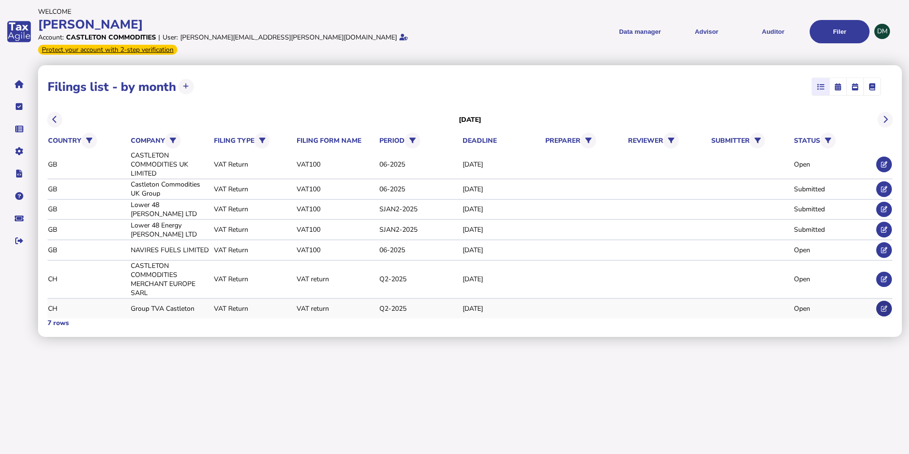
click at [886, 305] on icon at bounding box center [884, 308] width 6 height 6
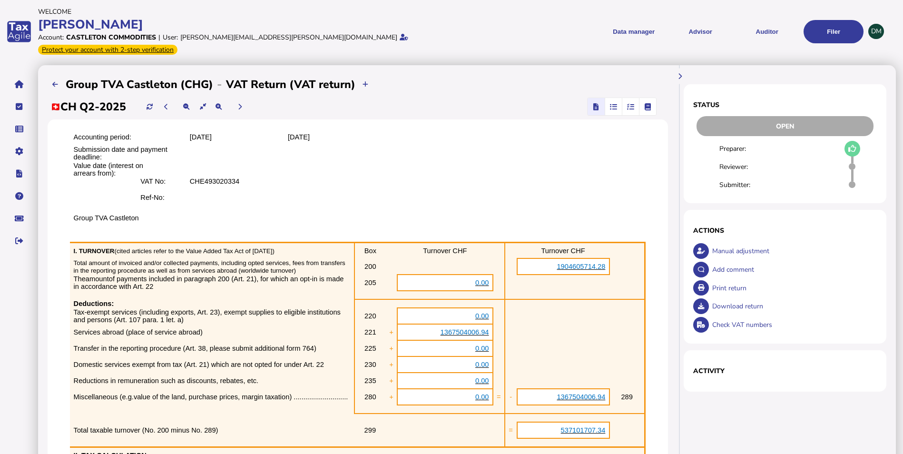
click at [615, 107] on icon "button" at bounding box center [613, 107] width 7 height 0
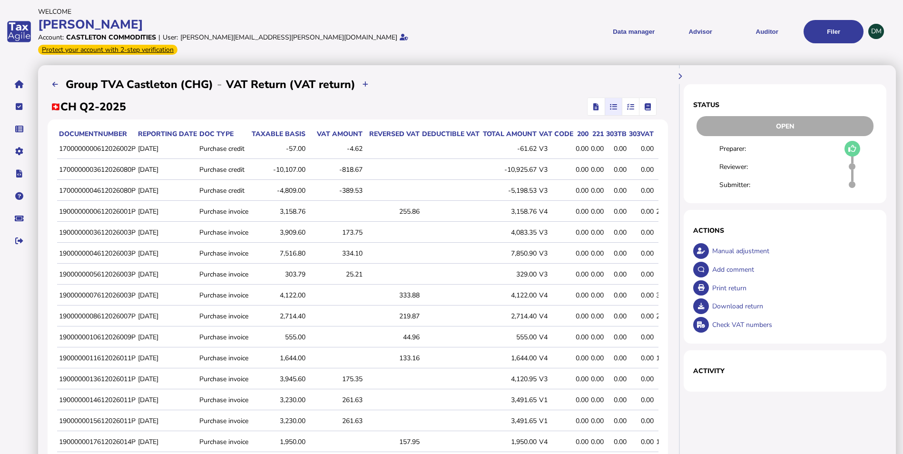
click at [633, 107] on icon "button" at bounding box center [630, 107] width 7 height 0
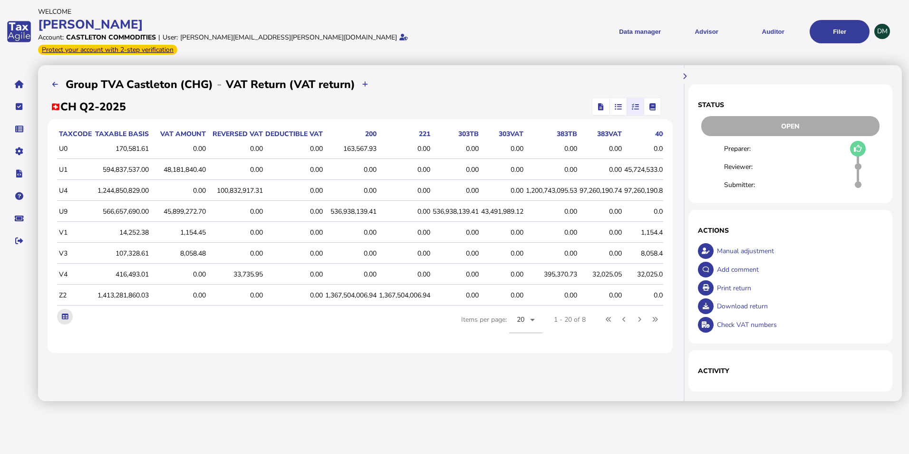
click at [62, 313] on icon at bounding box center [65, 316] width 6 height 6
click at [548, 80] on div "**********" at bounding box center [360, 84] width 625 height 19
click at [618, 107] on icon "button" at bounding box center [618, 107] width 7 height 0
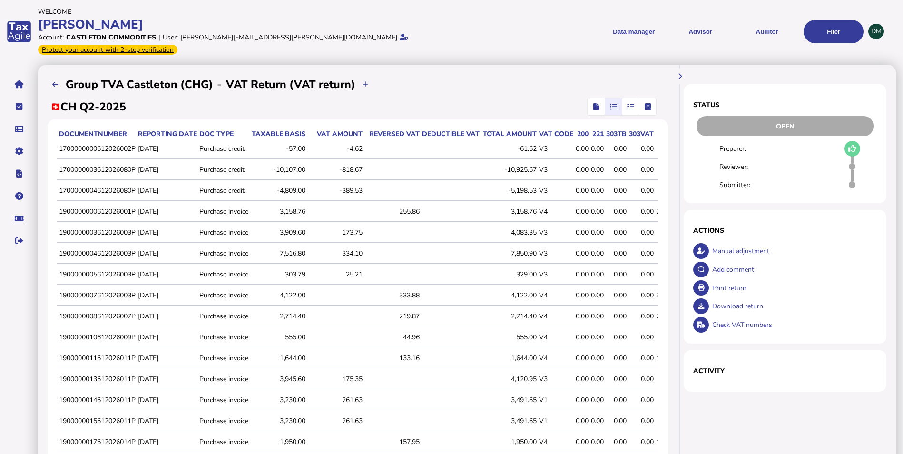
scroll to position [165, 0]
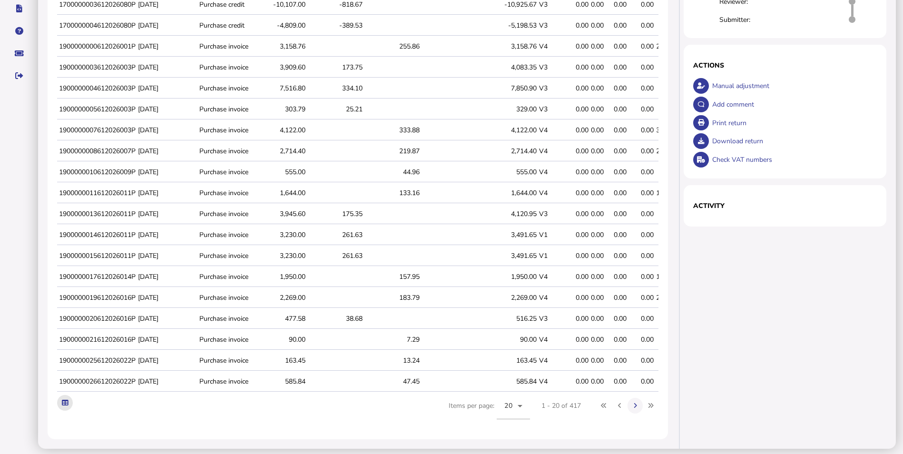
click at [68, 400] on icon at bounding box center [65, 402] width 6 height 6
click at [741, 281] on div "Status Open Preparer: Reviewer: Submitter: × Comment OK Cancel × Loading detail…" at bounding box center [788, 174] width 214 height 548
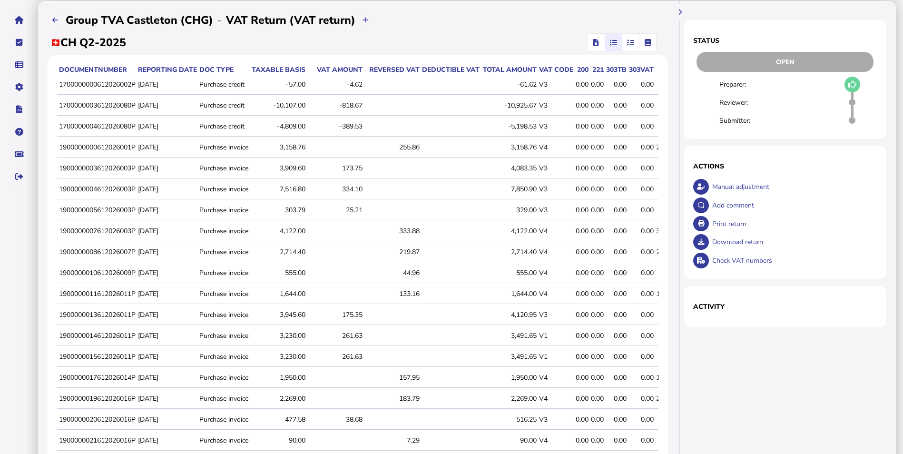
scroll to position [0, 0]
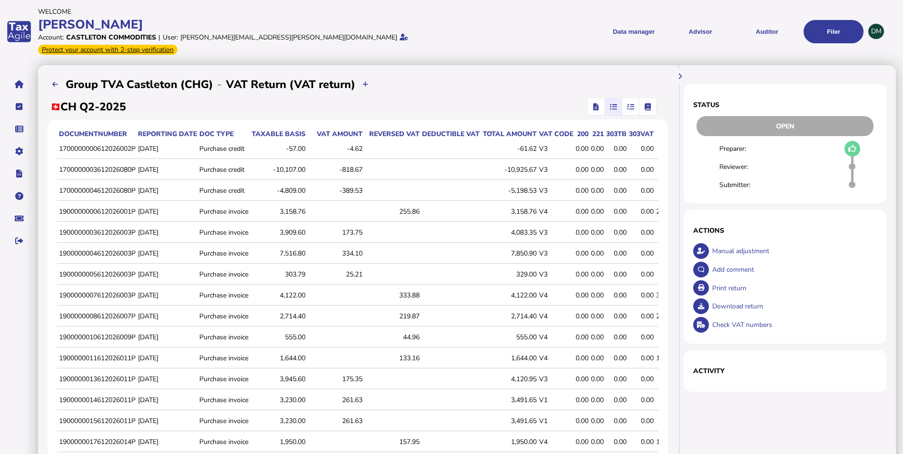
click at [590, 98] on span "button" at bounding box center [596, 106] width 14 height 17
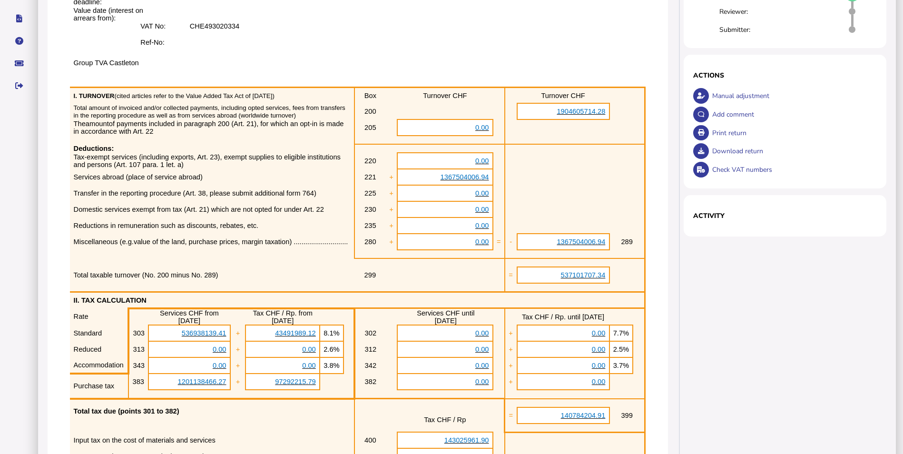
scroll to position [238, 0]
